Goal: Task Accomplishment & Management: Complete application form

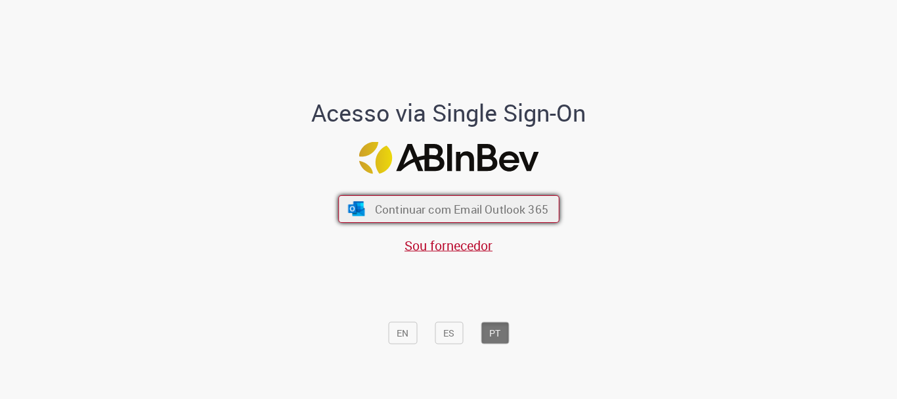
click at [470, 202] on span "Continuar com Email Outlook 365" at bounding box center [460, 209] width 173 height 15
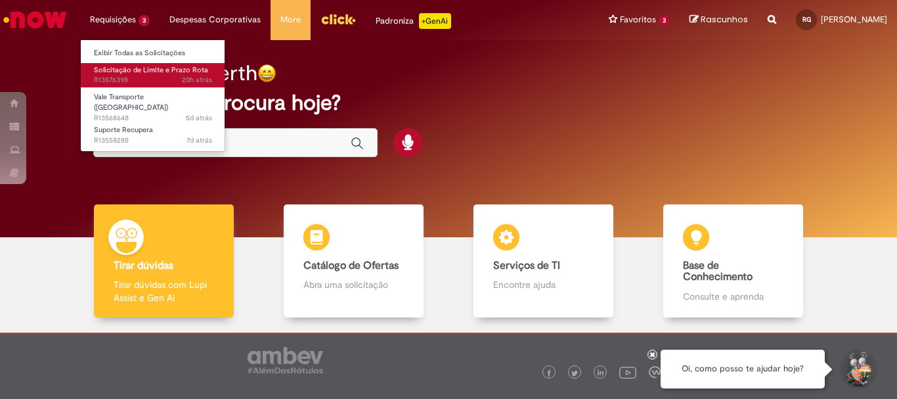
click at [141, 74] on span "Solicitação de Limite e Prazo Rota" at bounding box center [151, 70] width 114 height 10
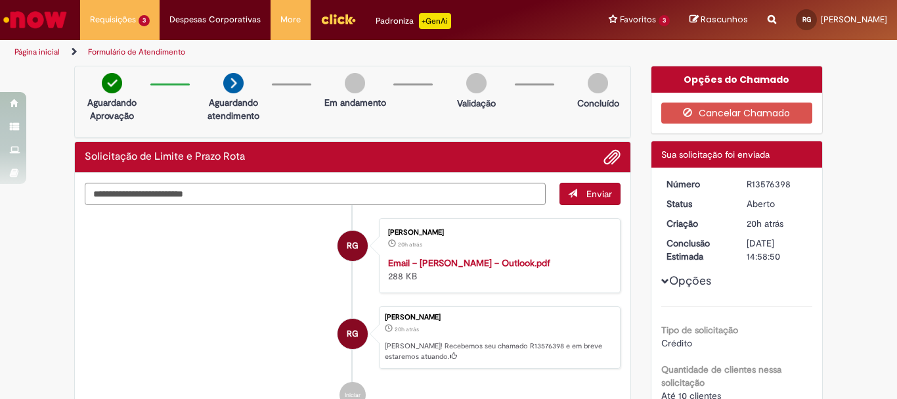
click at [276, 288] on li "RG Roberth Danilo Barbosa Goncalves 20h atrás 20 horas atrás Email – ROBERTH DA…" at bounding box center [353, 255] width 536 height 75
